Goal: Information Seeking & Learning: Check status

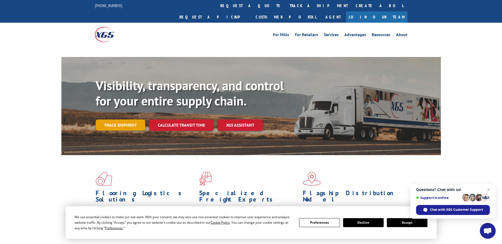
click at [108, 119] on link "Track shipment" at bounding box center [121, 124] width 50 height 11
click at [124, 119] on link "Track shipment" at bounding box center [121, 124] width 50 height 11
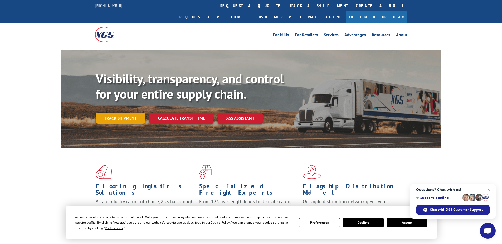
click at [120, 113] on link "Track shipment" at bounding box center [121, 118] width 50 height 11
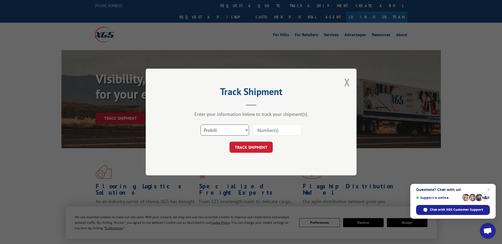
click at [219, 128] on select "Select category... Probill BOL PO" at bounding box center [225, 129] width 49 height 11
select select "po"
click at [201, 124] on select "Select category... Probill BOL PO" at bounding box center [225, 129] width 49 height 11
click at [259, 127] on input at bounding box center [277, 129] width 49 height 11
paste input "16539548"
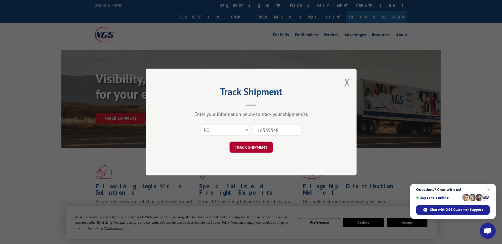
type input "16539548"
click at [259, 148] on button "TRACK SHIPMENT" at bounding box center [251, 147] width 43 height 11
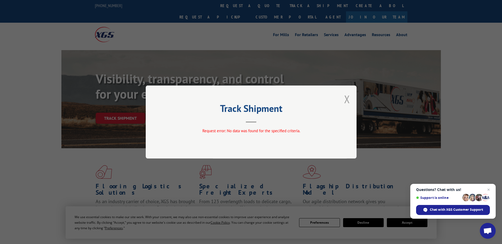
click at [350, 101] on button "Close modal" at bounding box center [347, 99] width 6 height 14
